Goal: Task Accomplishment & Management: Manage account settings

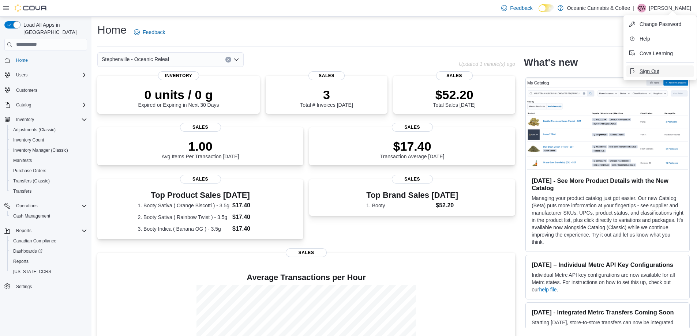
click at [652, 72] on span "Sign Out" at bounding box center [650, 71] width 20 height 7
